Goal: Information Seeking & Learning: Learn about a topic

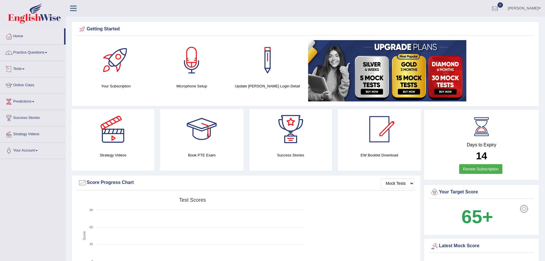
click at [23, 68] on link "Tests" at bounding box center [32, 68] width 65 height 14
click at [31, 80] on link "Take Practice Sectional Test" at bounding box center [38, 82] width 54 height 10
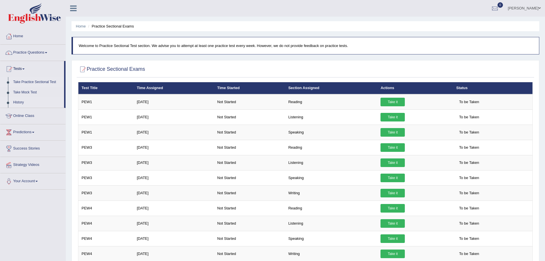
click at [20, 101] on link "History" at bounding box center [38, 102] width 54 height 10
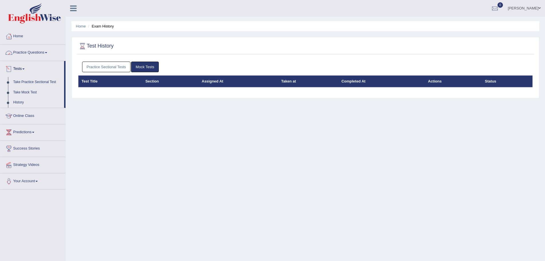
click at [35, 50] on link "Practice Questions" at bounding box center [32, 52] width 65 height 14
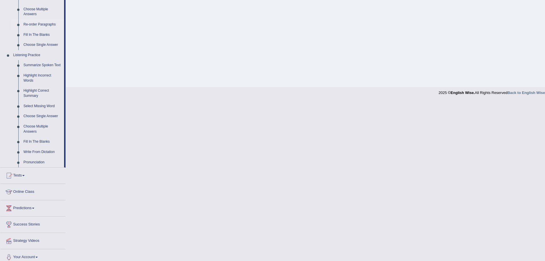
scroll to position [200, 0]
click at [35, 150] on link "Write From Dictation" at bounding box center [42, 151] width 43 height 10
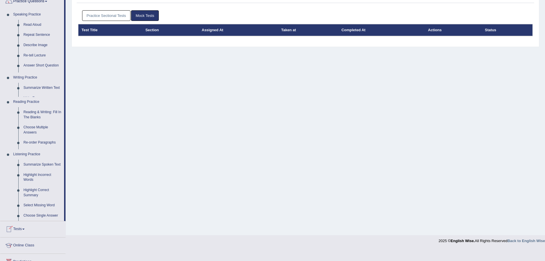
scroll to position [40, 0]
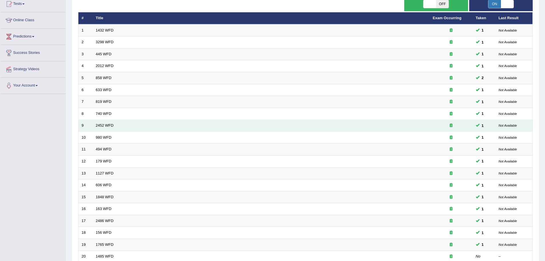
scroll to position [118, 0]
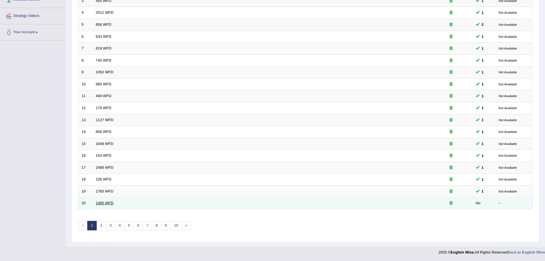
click at [106, 201] on link "1485 WFD" at bounding box center [105, 203] width 18 height 4
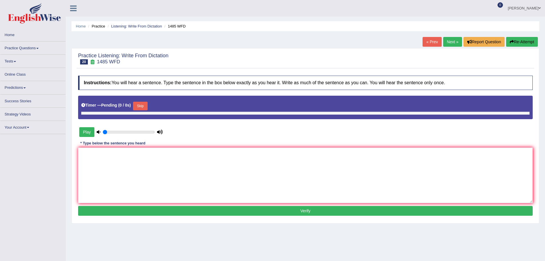
type input "0.6"
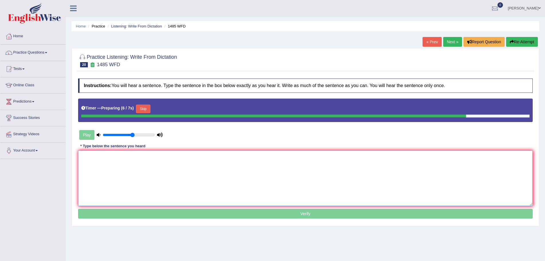
click at [106, 187] on textarea at bounding box center [305, 178] width 455 height 56
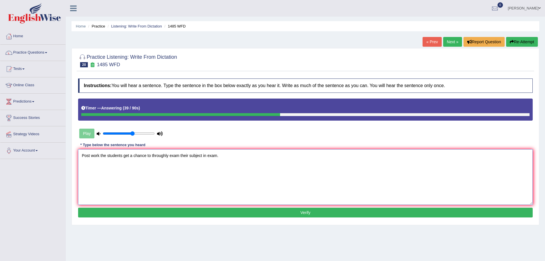
click at [123, 156] on textarea "Post work the students get a chance to throughly exam their subject in exam." at bounding box center [305, 177] width 455 height 56
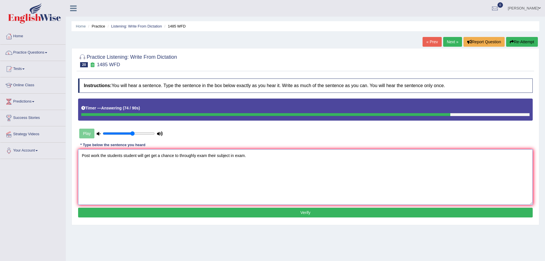
drag, startPoint x: 230, startPoint y: 156, endPoint x: 244, endPoint y: 155, distance: 13.8
click at [244, 155] on textarea "Post work the students student will get get a chance to throughly exam their su…" at bounding box center [305, 177] width 455 height 56
click at [235, 155] on textarea "Post work the students student will get get a chance to throughly exam their su…" at bounding box center [305, 177] width 455 height 56
type textarea "Post work the students student will get get a chance to throughly exam their su…"
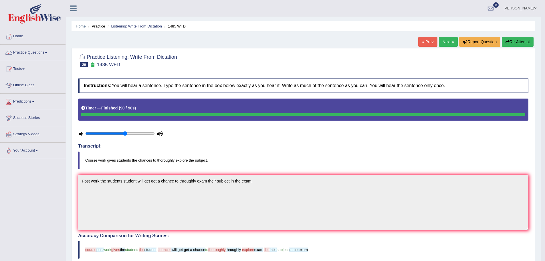
click at [137, 25] on link "Listening: Write From Dictation" at bounding box center [136, 26] width 51 height 4
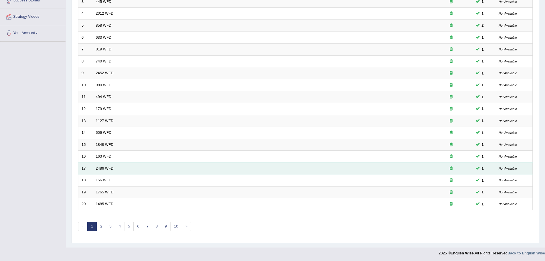
scroll to position [118, 0]
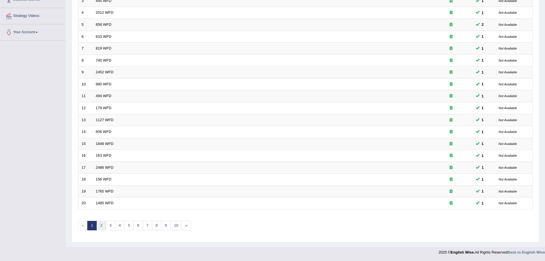
click at [103, 226] on link "2" at bounding box center [100, 225] width 9 height 9
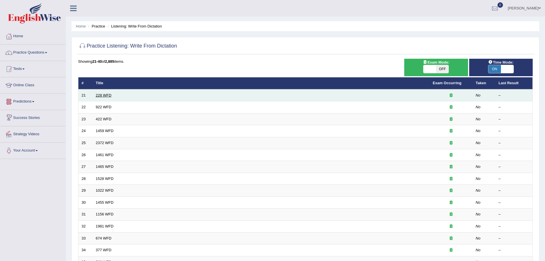
click at [109, 95] on link "228 WFD" at bounding box center [104, 95] width 16 height 4
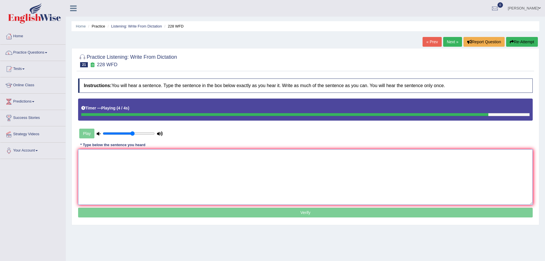
click at [116, 158] on textarea at bounding box center [305, 177] width 455 height 56
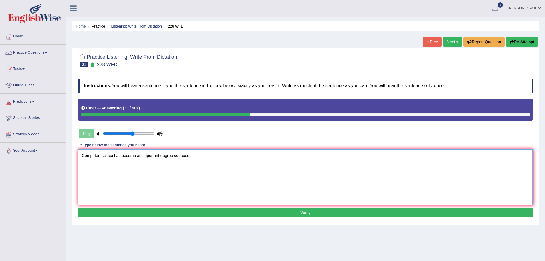
click at [101, 155] on textarea "Computer scince has become an important degree cource.s" at bounding box center [305, 177] width 455 height 56
type textarea "Computer science has become an important degree cources."
click at [295, 210] on button "Verify" at bounding box center [305, 212] width 455 height 10
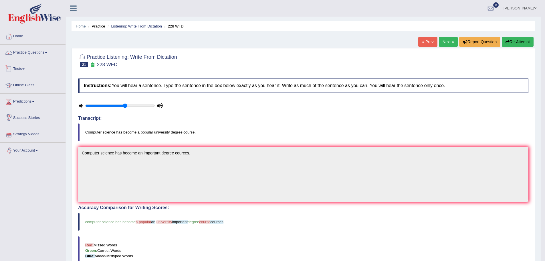
click at [25, 69] on span at bounding box center [23, 68] width 2 height 1
click at [19, 100] on link "History" at bounding box center [38, 102] width 54 height 10
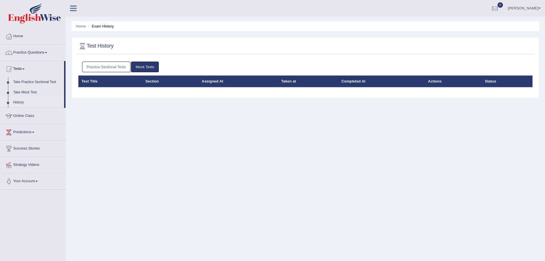
click at [20, 102] on link "History" at bounding box center [38, 102] width 54 height 10
drag, startPoint x: 65, startPoint y: 96, endPoint x: 66, endPoint y: 100, distance: 4.4
click at [66, 100] on div "Home Practice Questions Speaking Practice Read Aloud Repeat Sentence Describe I…" at bounding box center [33, 108] width 74 height 161
click at [18, 102] on link "History" at bounding box center [38, 102] width 54 height 10
click at [149, 64] on link "Mock Tests" at bounding box center [145, 67] width 28 height 11
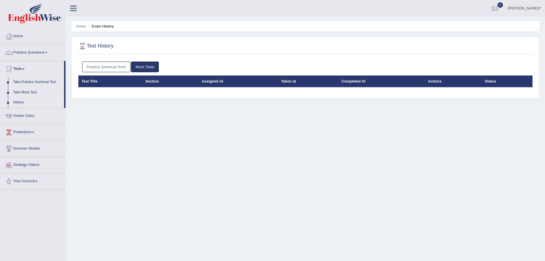
click at [109, 68] on link "Practice Sectional Tests" at bounding box center [106, 67] width 49 height 11
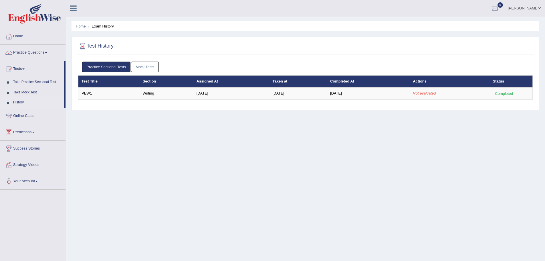
click at [111, 69] on link "Practice Sectional Tests" at bounding box center [106, 67] width 49 height 11
click at [111, 66] on link "Practice Sectional Tests" at bounding box center [106, 67] width 49 height 11
drag, startPoint x: 19, startPoint y: 102, endPoint x: 23, endPoint y: 101, distance: 4.6
click at [18, 102] on link "History" at bounding box center [38, 102] width 54 height 10
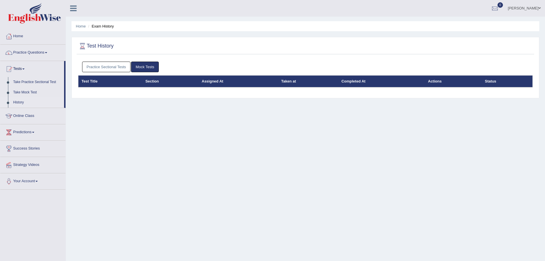
click at [99, 68] on link "Practice Sectional Tests" at bounding box center [106, 67] width 49 height 11
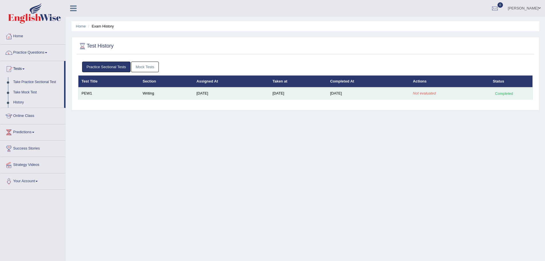
click at [86, 92] on td "PEW1" at bounding box center [108, 93] width 61 height 12
click at [504, 92] on div "Completed" at bounding box center [504, 93] width 22 height 6
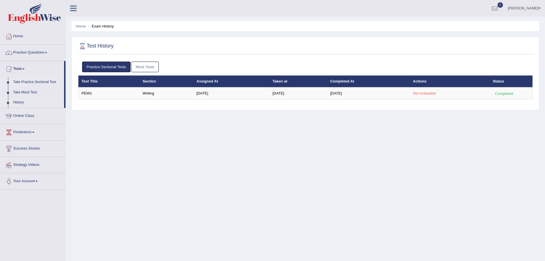
click at [28, 80] on link "Take Practice Sectional Test" at bounding box center [38, 82] width 54 height 10
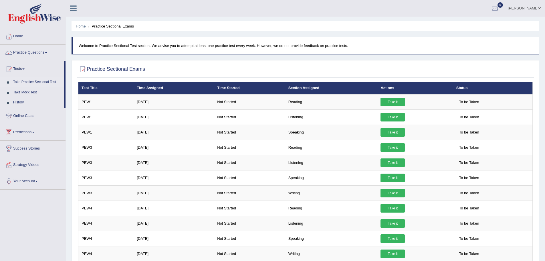
click at [23, 51] on link "Practice Questions" at bounding box center [32, 52] width 65 height 14
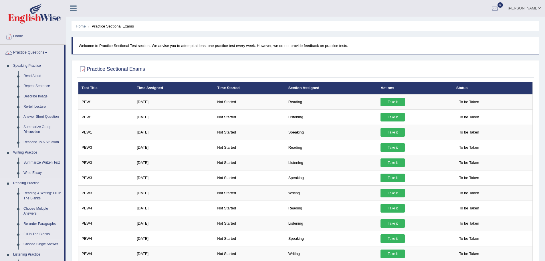
scroll to position [143, 0]
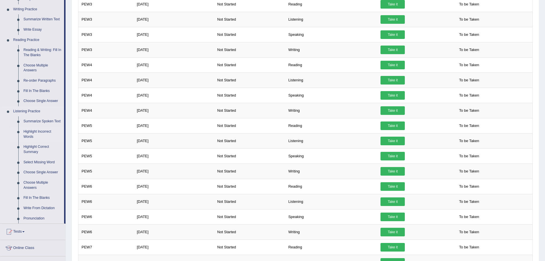
click at [34, 130] on link "Highlight Incorrect Words" at bounding box center [42, 133] width 43 height 15
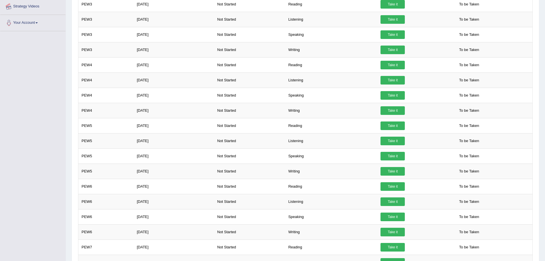
scroll to position [180, 0]
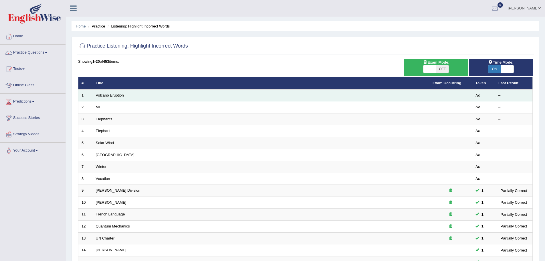
click at [116, 93] on link "Volcano Eruption" at bounding box center [110, 95] width 28 height 4
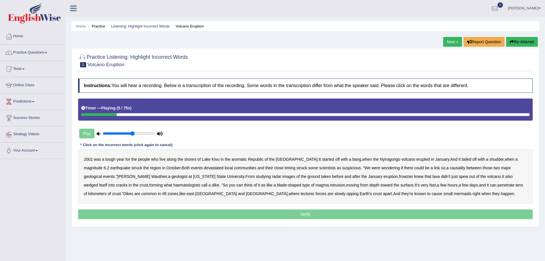
click at [240, 159] on b "aromatic" at bounding box center [239, 159] width 15 height 5
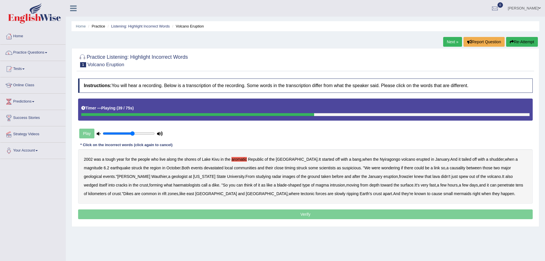
click at [308, 176] on b "ground" at bounding box center [314, 176] width 13 height 5
click at [173, 185] on b "haematologists" at bounding box center [186, 185] width 27 height 5
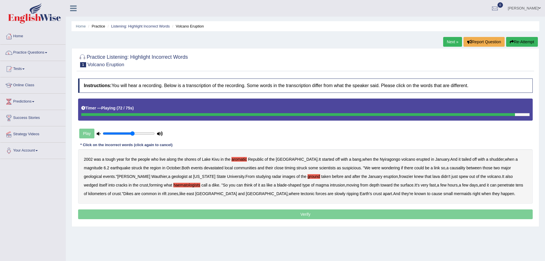
click at [301, 193] on b "tectonic" at bounding box center [308, 193] width 14 height 5
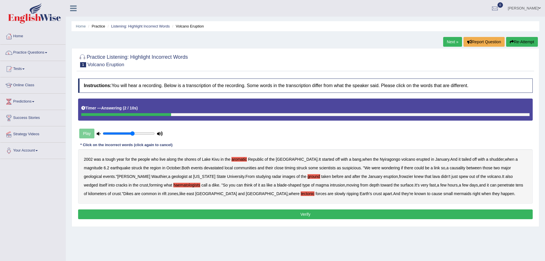
click at [308, 215] on button "Verify" at bounding box center [305, 214] width 455 height 10
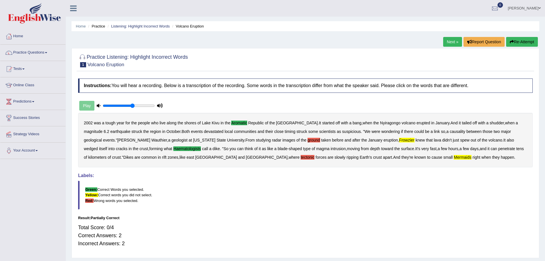
click at [453, 41] on link "Next »" at bounding box center [452, 42] width 19 height 10
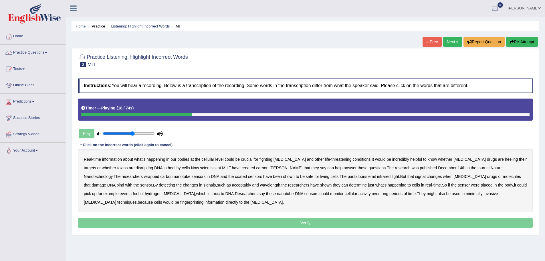
click at [505, 159] on b "heeling" at bounding box center [511, 159] width 13 height 5
click at [270, 167] on b "revels" at bounding box center [286, 167] width 33 height 5
click at [348, 176] on b "pantaloons" at bounding box center [358, 176] width 20 height 5
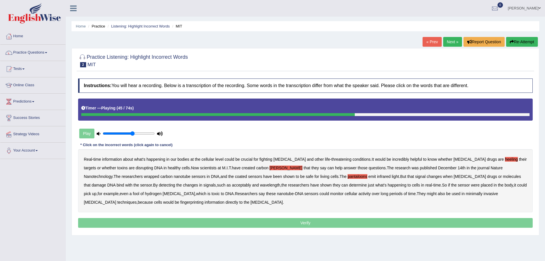
click at [232, 184] on b "acceptably" at bounding box center [241, 185] width 19 height 5
click at [139, 191] on b "fool" at bounding box center [136, 193] width 7 height 5
click at [203, 200] on b "fingerprinting" at bounding box center [191, 202] width 23 height 5
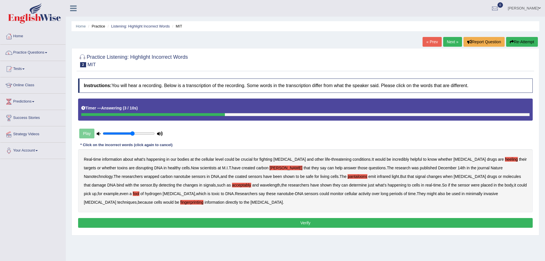
click at [304, 220] on button "Verify" at bounding box center [305, 223] width 455 height 10
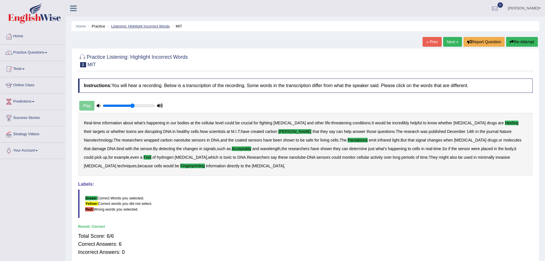
click at [146, 27] on link "Listening: Highlight Incorrect Words" at bounding box center [140, 26] width 59 height 4
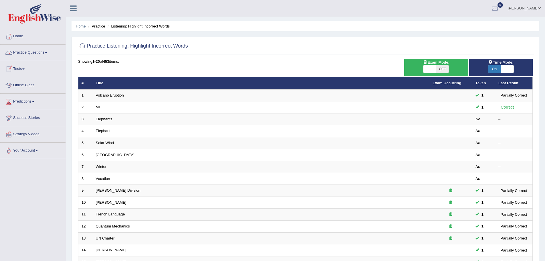
click at [33, 51] on link "Practice Questions" at bounding box center [32, 52] width 65 height 14
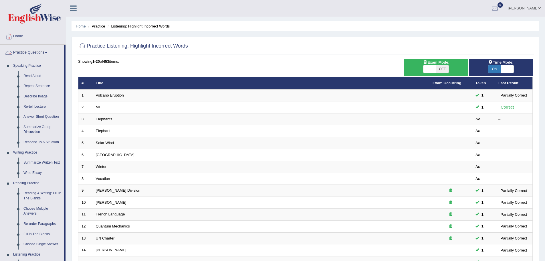
click at [35, 52] on link "Practice Questions" at bounding box center [32, 52] width 64 height 14
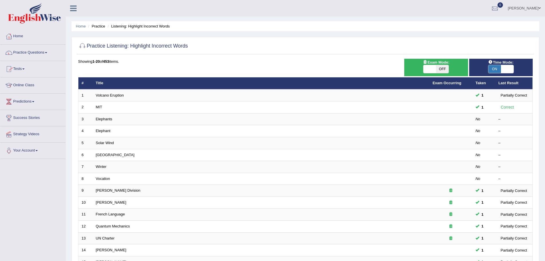
click at [19, 68] on link "Tests" at bounding box center [32, 68] width 65 height 14
click at [21, 101] on link "History" at bounding box center [38, 102] width 54 height 10
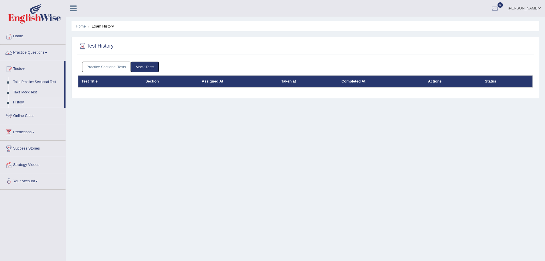
click at [99, 68] on link "Practice Sectional Tests" at bounding box center [106, 67] width 49 height 11
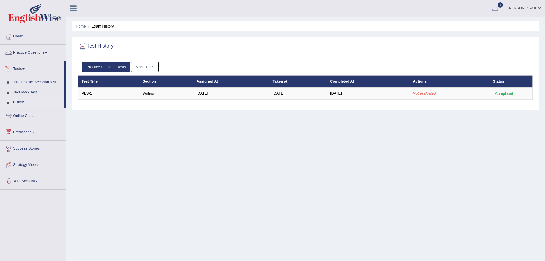
click at [29, 52] on link "Practice Questions" at bounding box center [32, 52] width 65 height 14
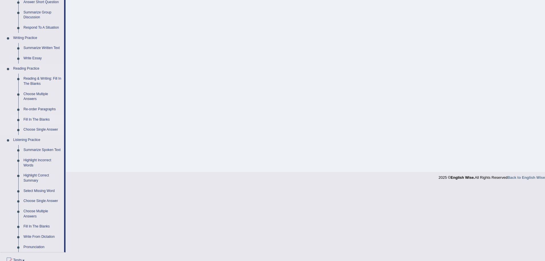
scroll to position [143, 0]
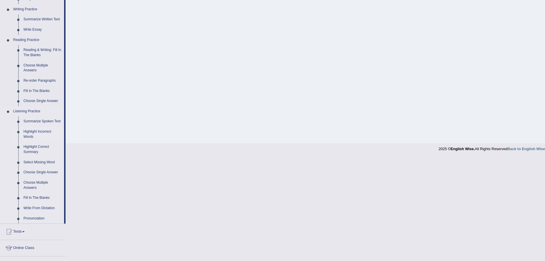
click at [42, 130] on link "Highlight Incorrect Words" at bounding box center [42, 133] width 43 height 15
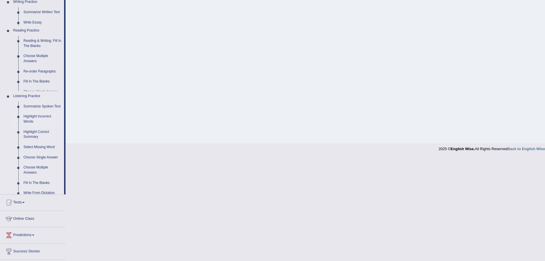
scroll to position [40, 0]
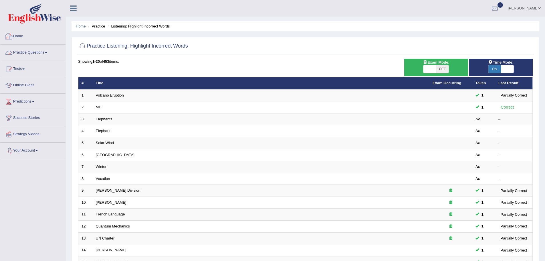
click at [25, 53] on link "Practice Questions" at bounding box center [32, 52] width 65 height 14
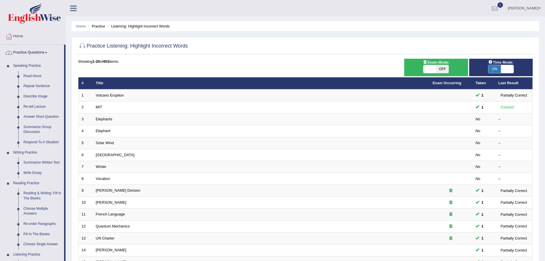
click at [33, 51] on link "Practice Questions" at bounding box center [32, 52] width 64 height 14
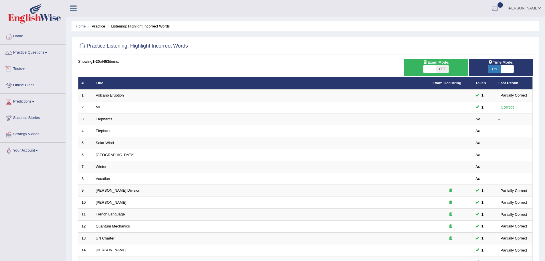
click at [16, 67] on link "Tests" at bounding box center [32, 68] width 65 height 14
click at [18, 98] on link "History" at bounding box center [38, 102] width 54 height 10
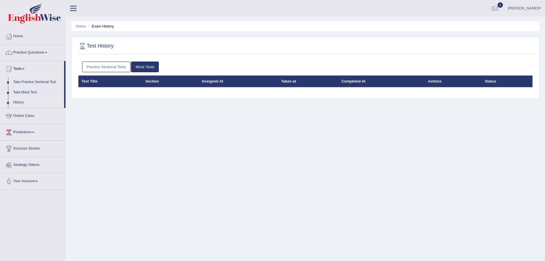
click at [103, 67] on link "Practice Sectional Tests" at bounding box center [106, 67] width 49 height 11
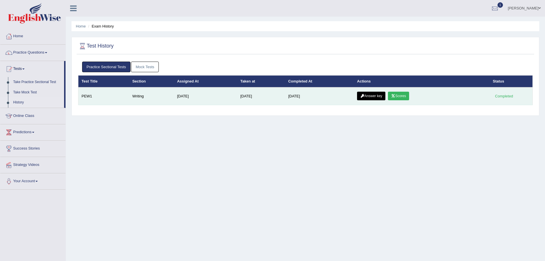
click at [406, 95] on link "Scores" at bounding box center [398, 96] width 21 height 9
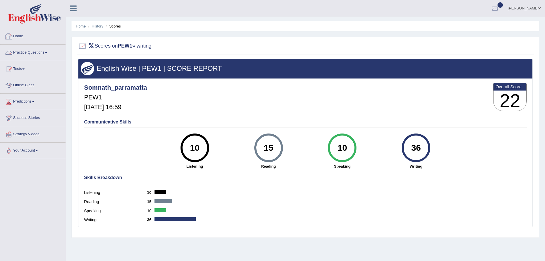
click at [98, 25] on link "History" at bounding box center [97, 26] width 11 height 4
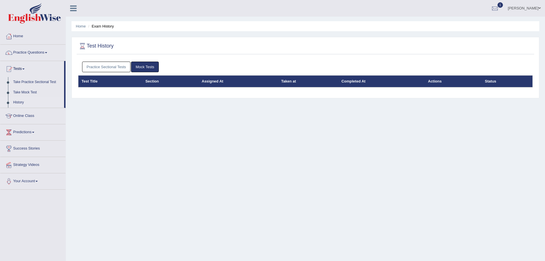
click at [97, 62] on link "Practice Sectional Tests" at bounding box center [106, 67] width 49 height 11
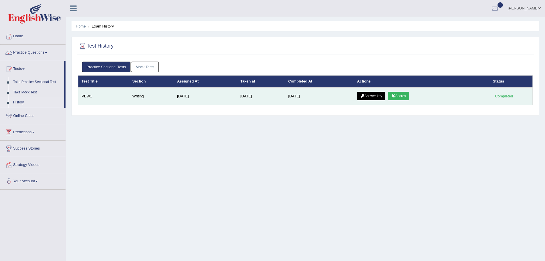
click at [377, 95] on link "Answer key" at bounding box center [371, 96] width 28 height 9
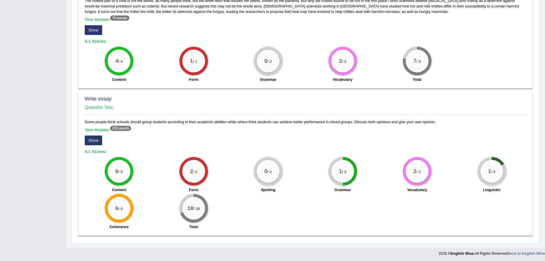
scroll to position [287, 0]
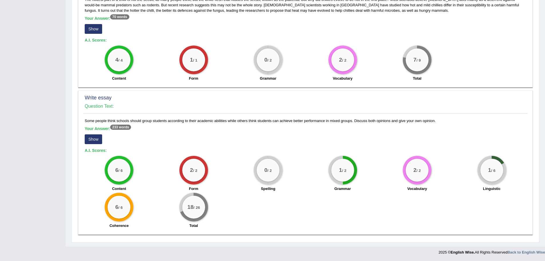
click at [94, 136] on button "Show" at bounding box center [93, 139] width 17 height 10
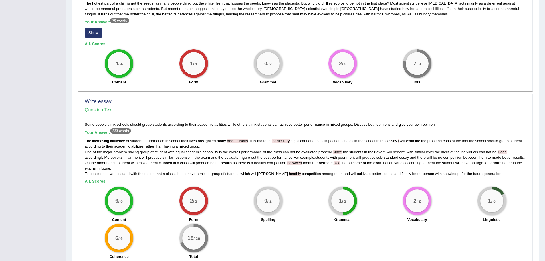
scroll to position [273, 0]
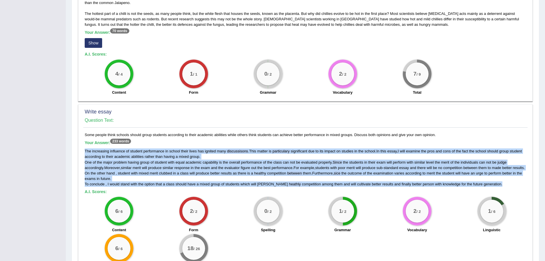
drag, startPoint x: 84, startPoint y: 149, endPoint x: 493, endPoint y: 189, distance: 410.6
click at [493, 189] on div "Some people think schools should group students according to their academic abi…" at bounding box center [305, 202] width 444 height 141
copy div "The increasing influence of student performance in school their lives has ignit…"
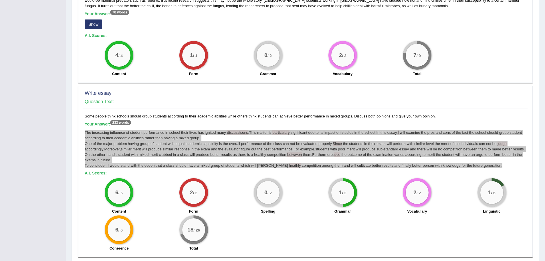
scroll to position [320, 0]
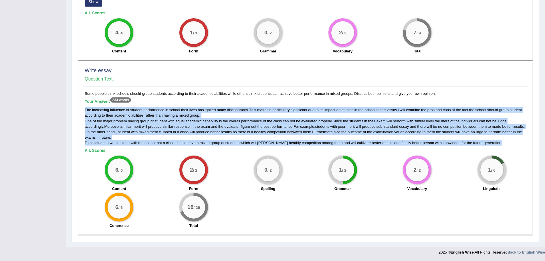
drag, startPoint x: 85, startPoint y: 88, endPoint x: 467, endPoint y: 91, distance: 382.3
click at [467, 91] on div "Some people think schools should group students according to their academic abi…" at bounding box center [305, 161] width 444 height 141
copy div "Some people think schools should group students according to their academic abi…"
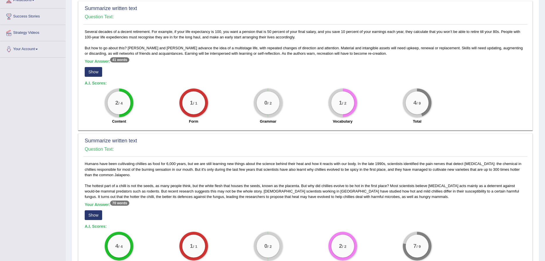
scroll to position [91, 0]
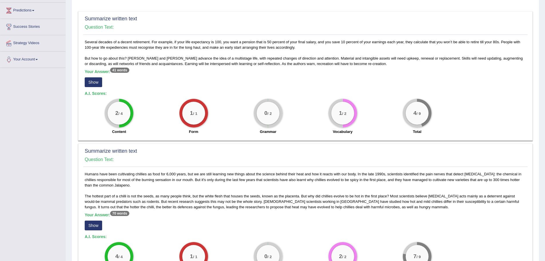
click at [90, 77] on div "Your Answer: 41 words Show" at bounding box center [306, 78] width 442 height 19
click at [92, 79] on button "Show" at bounding box center [93, 82] width 17 height 10
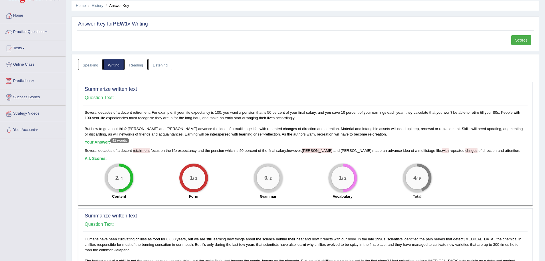
scroll to position [0, 0]
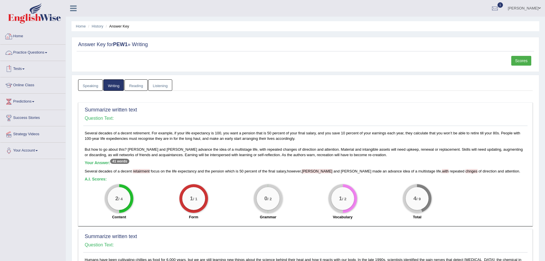
click at [20, 35] on link "Home" at bounding box center [32, 35] width 65 height 14
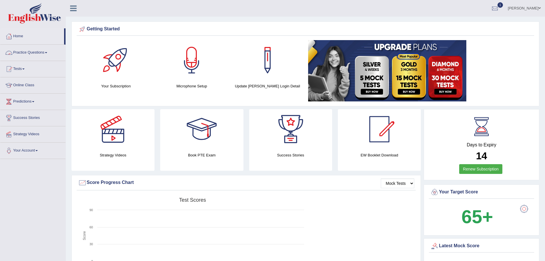
click at [22, 52] on link "Practice Questions" at bounding box center [32, 52] width 65 height 14
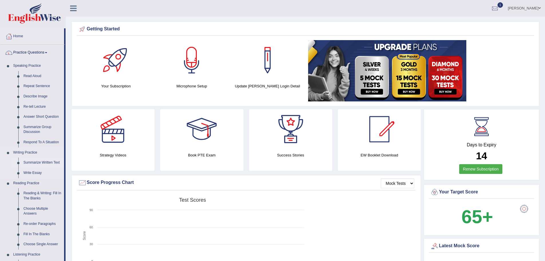
click at [35, 160] on link "Summarize Written Text" at bounding box center [42, 162] width 43 height 10
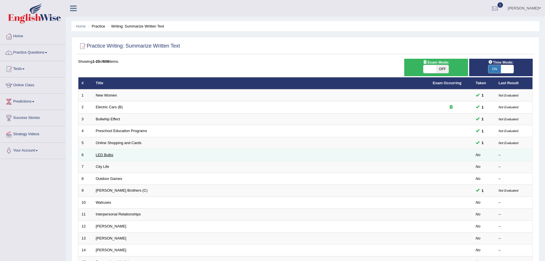
click at [106, 154] on link "LED Bulbs" at bounding box center [104, 155] width 17 height 4
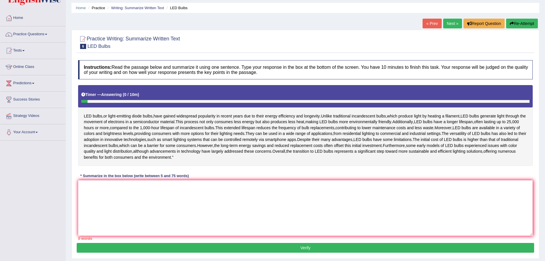
scroll to position [46, 0]
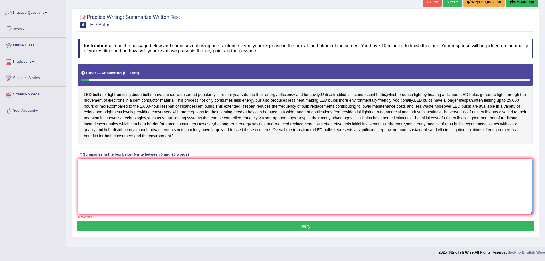
click at [106, 180] on textarea at bounding box center [305, 187] width 455 height 56
type textarea "L"
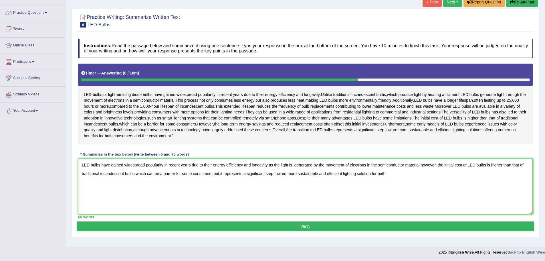
click at [219, 179] on textarea "LED bulbs have gained widespread popularity in recent years due to their energy…" at bounding box center [305, 187] width 455 height 56
drag, startPoint x: 421, startPoint y: 170, endPoint x: 436, endPoint y: 170, distance: 14.9
click at [436, 170] on textarea "LED bulbs have gained widespread popularity in recent years due to their energy…" at bounding box center [305, 187] width 455 height 56
click at [406, 179] on textarea "LED bulbs have gained widespread popularity in recent years due to their energy…" at bounding box center [305, 187] width 455 height 56
click at [293, 171] on textarea "LED bulbs have gained widespread popularity in recent years due to their energy…" at bounding box center [305, 187] width 455 height 56
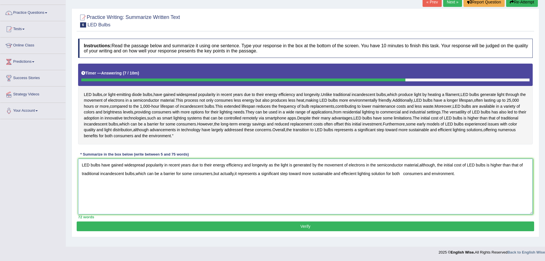
type textarea "LED bulbs have gained widespread popularity in recent years due to their energy…"
click at [307, 230] on button "Verify" at bounding box center [306, 226] width 458 height 10
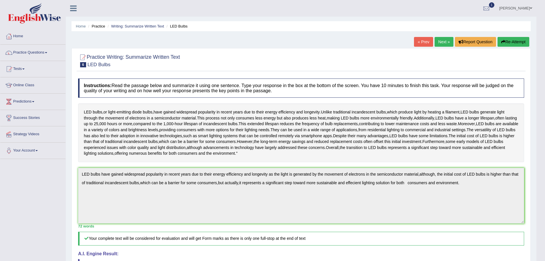
scroll to position [141, 0]
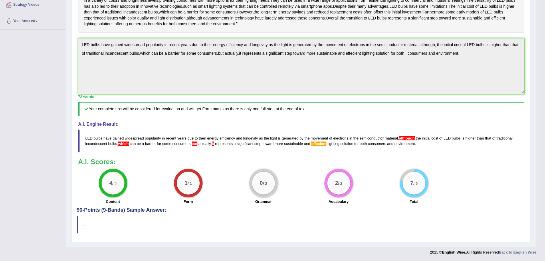
click at [152, 175] on div "1 / 1 Form" at bounding box center [188, 187] width 75 height 37
click at [116, 212] on h4 "90-Points (9-Bands) Sample Answer:" at bounding box center [301, 79] width 449 height 268
click at [115, 210] on h4 "90-Points (9-Bands) Sample Answer:" at bounding box center [301, 79] width 449 height 268
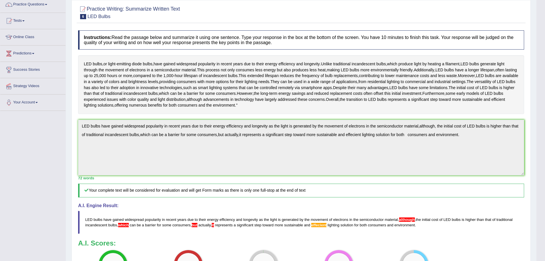
scroll to position [0, 0]
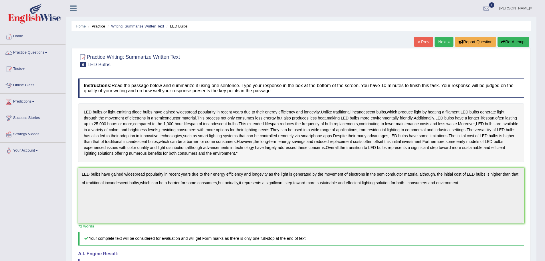
click at [442, 41] on link "Next »" at bounding box center [444, 42] width 19 height 10
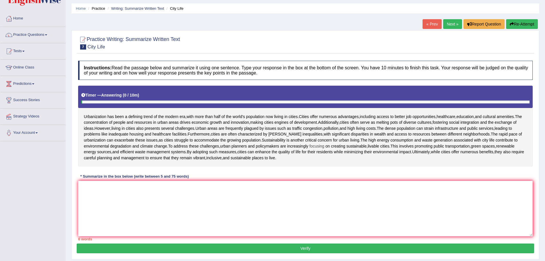
scroll to position [40, 0]
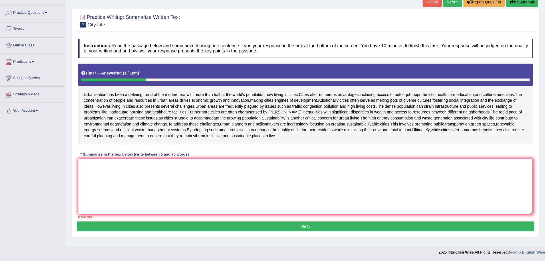
click at [110, 168] on textarea at bounding box center [305, 187] width 455 height 56
paste textarea "Urbanization drives economic growth and cultural diversity but also causes chal…"
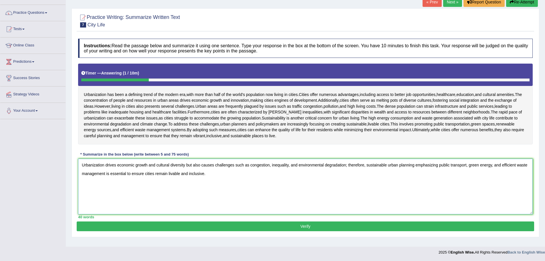
type textarea "Urbanization drives economic growth and cultural diversity but also causes chal…"
click at [308, 226] on button "Verify" at bounding box center [306, 226] width 458 height 10
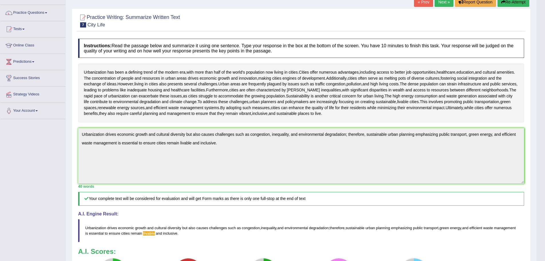
click at [441, 2] on link "Next »" at bounding box center [444, 2] width 19 height 10
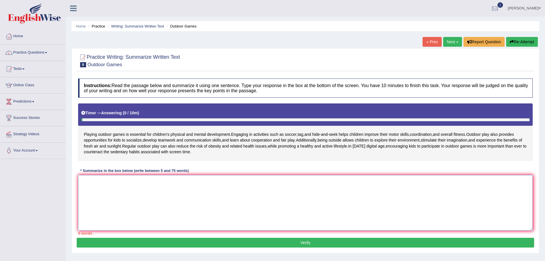
click at [110, 186] on textarea at bounding box center [305, 203] width 455 height 56
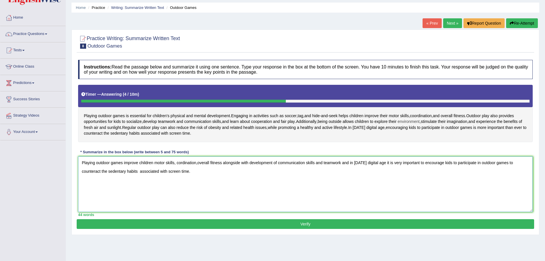
scroll to position [40, 0]
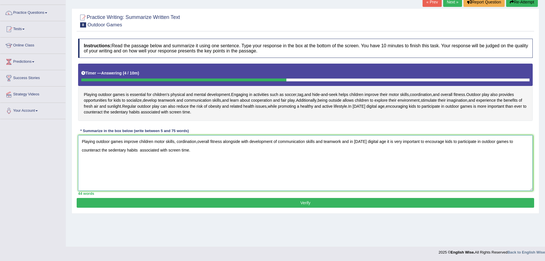
type textarea "Playing outdoor games improve children motor skills, cordination,overall fitnes…"
click at [307, 203] on button "Verify" at bounding box center [306, 203] width 458 height 10
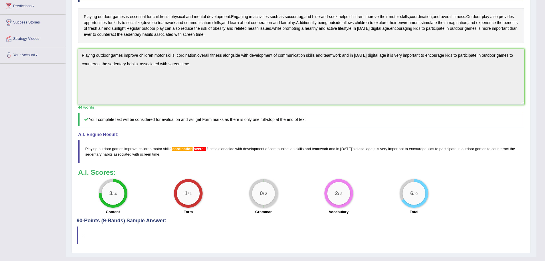
scroll to position [97, 0]
